Goal: Find specific page/section

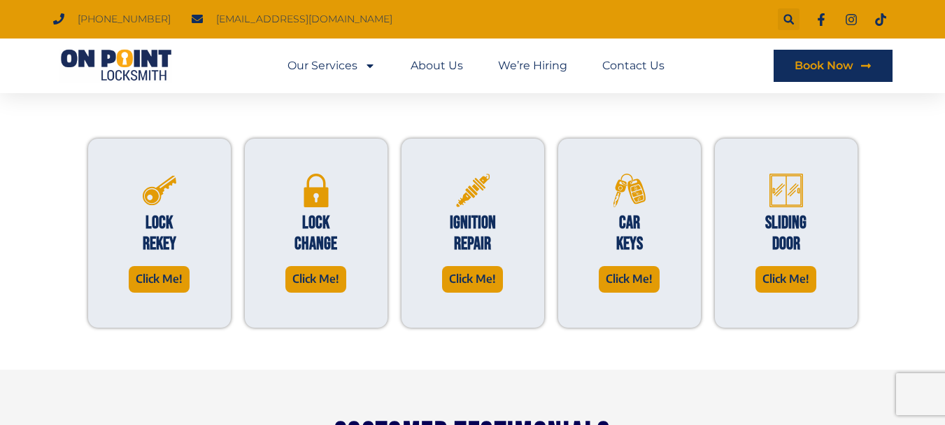
scroll to position [1050, 0]
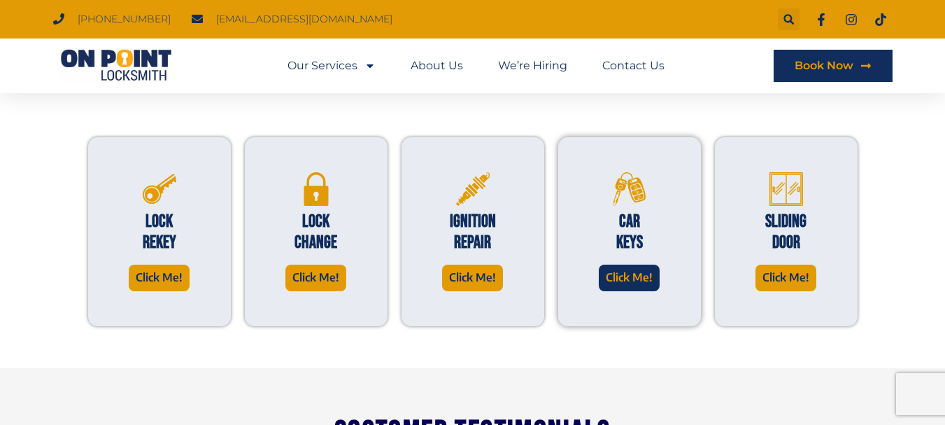
click at [618, 270] on span "Click Me!" at bounding box center [629, 277] width 47 height 19
click at [638, 64] on link "Contact Us" at bounding box center [634, 66] width 62 height 32
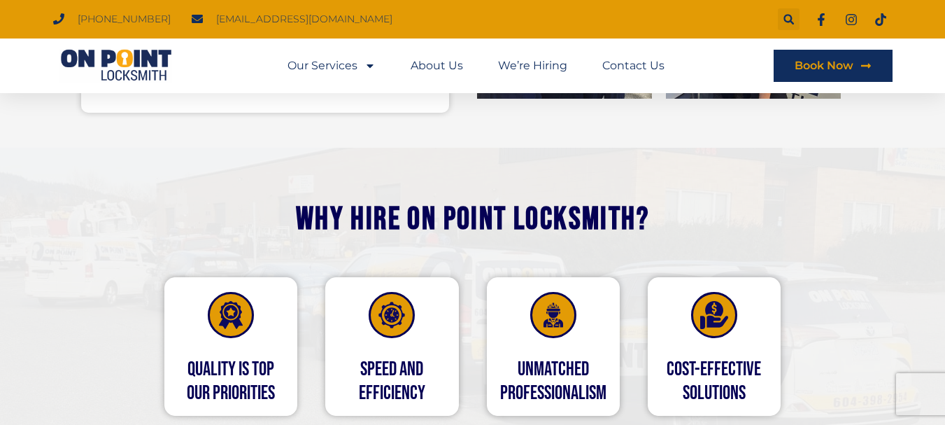
scroll to position [560, 0]
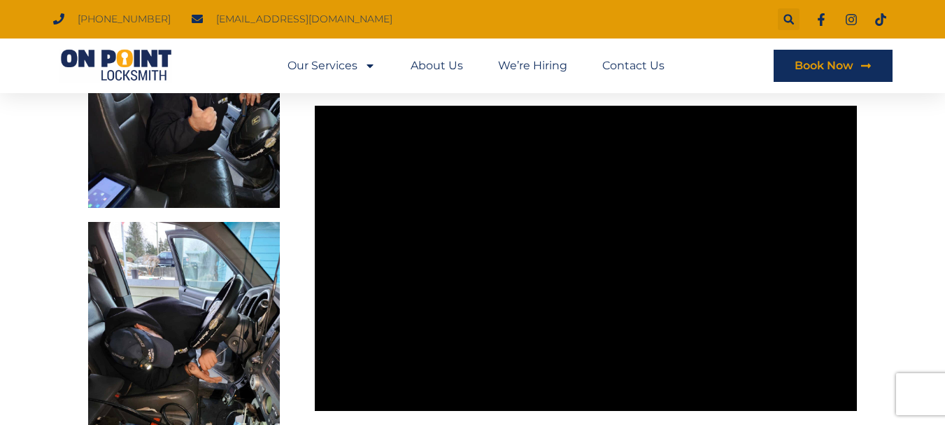
scroll to position [700, 0]
